Goal: Task Accomplishment & Management: Complete application form

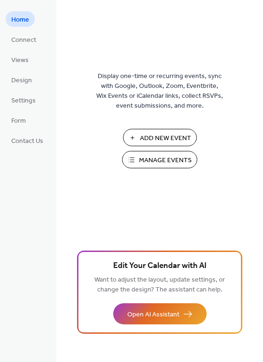
click at [151, 138] on span "Add New Event" at bounding box center [165, 139] width 51 height 10
